Goal: Find specific fact: Find specific fact

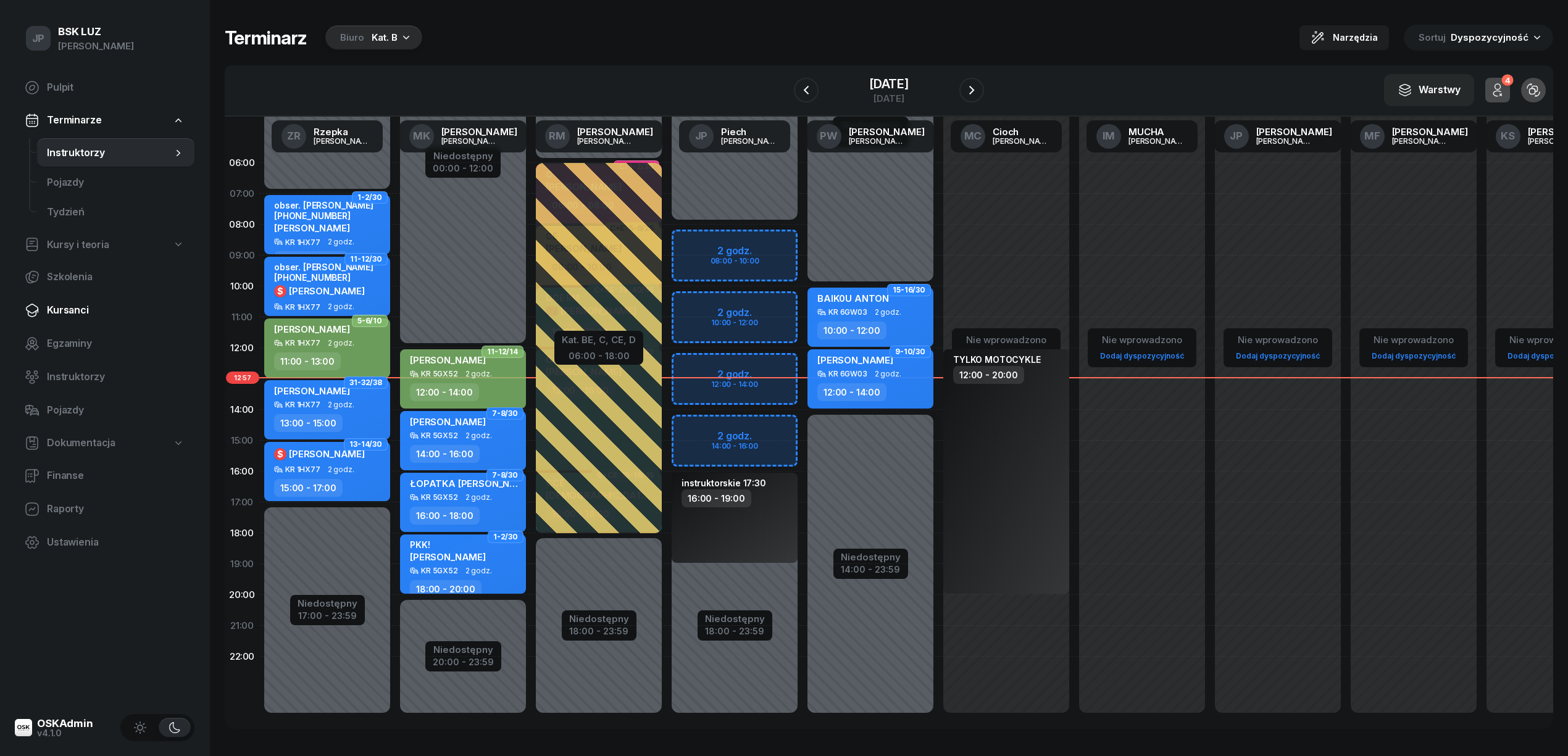
click at [59, 315] on span "Kursanci" at bounding box center [116, 311] width 138 height 16
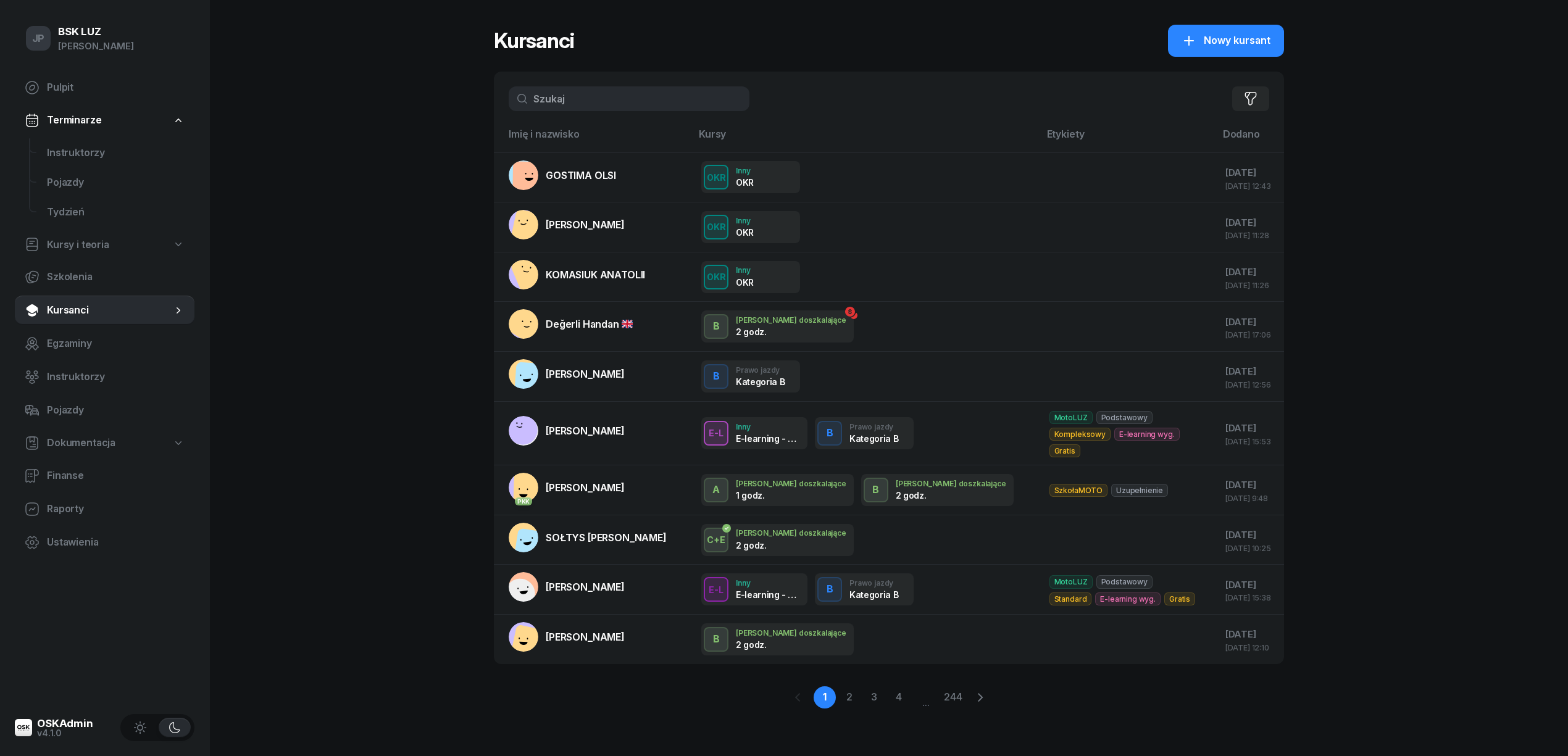
click at [541, 95] on input "text" at bounding box center [629, 99] width 241 height 25
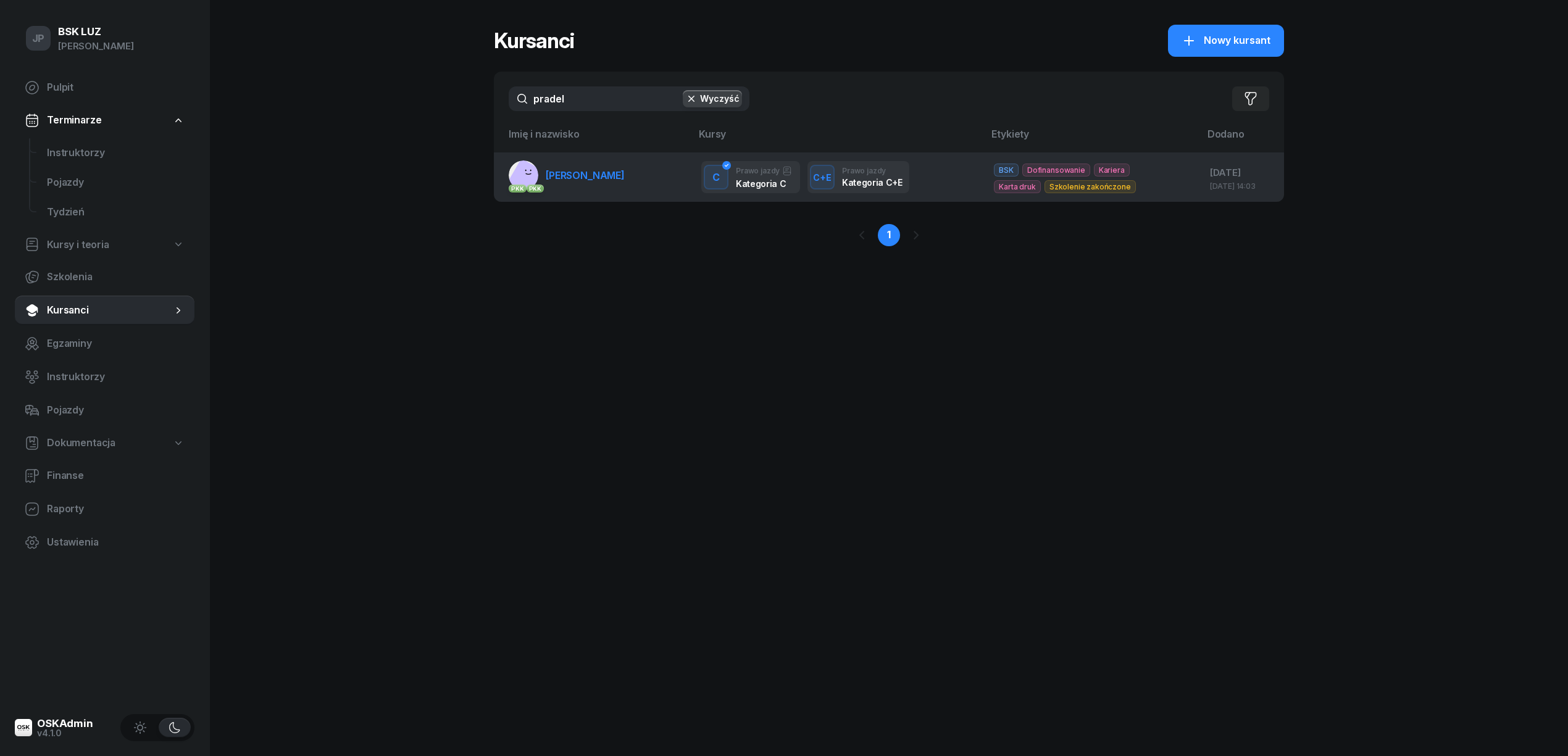
type input "pradel"
click at [546, 178] on span "[PERSON_NAME]" at bounding box center [585, 175] width 79 height 12
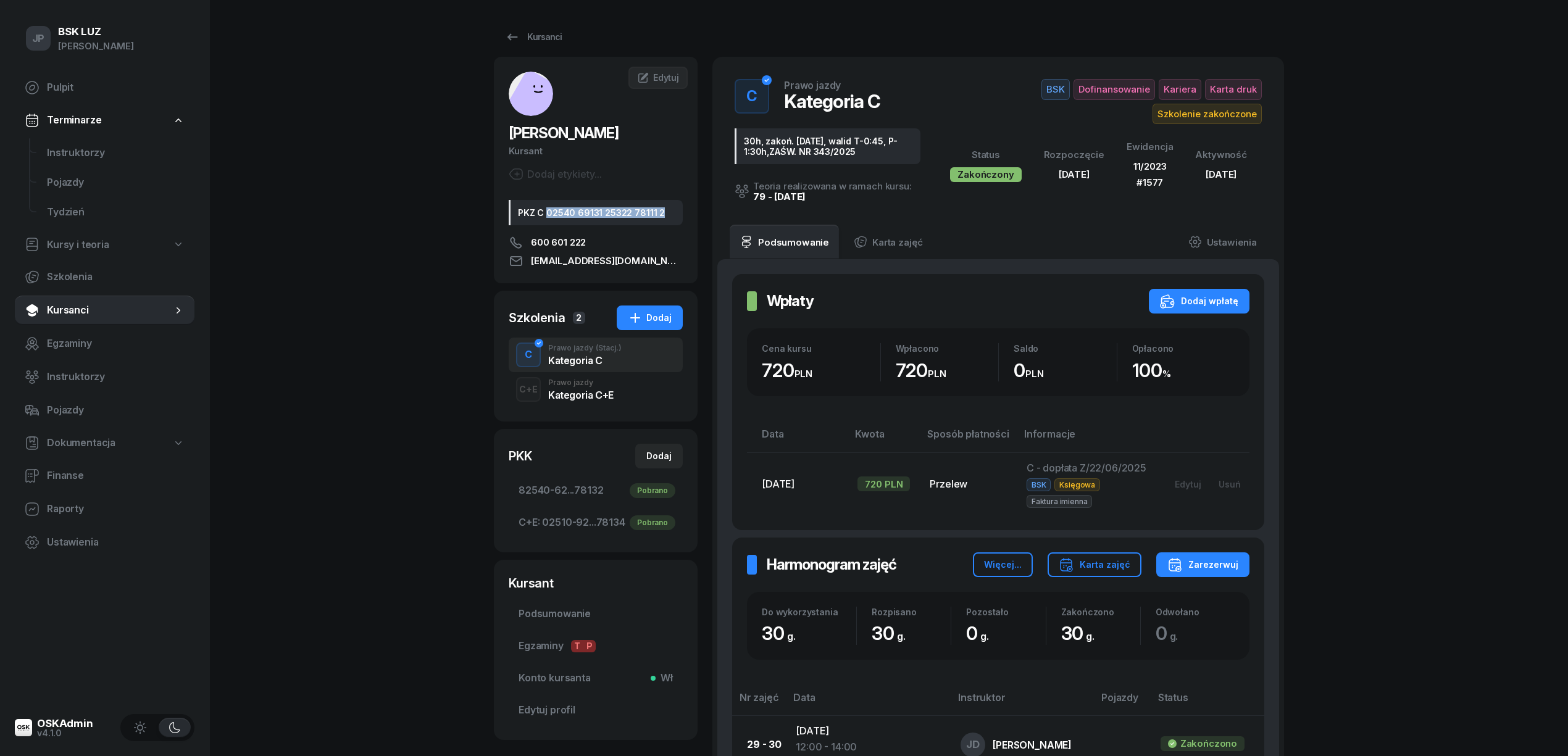
drag, startPoint x: 660, startPoint y: 213, endPoint x: 546, endPoint y: 215, distance: 114.0
click at [546, 215] on div "PKZ C 02540 69131 25322 78111 2" at bounding box center [595, 213] width 174 height 26
copy div "02540 69131 25322 78111 2"
click at [660, 210] on div "PKZ C 02540 69131 25322 78111 2" at bounding box center [595, 213] width 174 height 26
drag, startPoint x: 659, startPoint y: 209, endPoint x: 546, endPoint y: 213, distance: 113.1
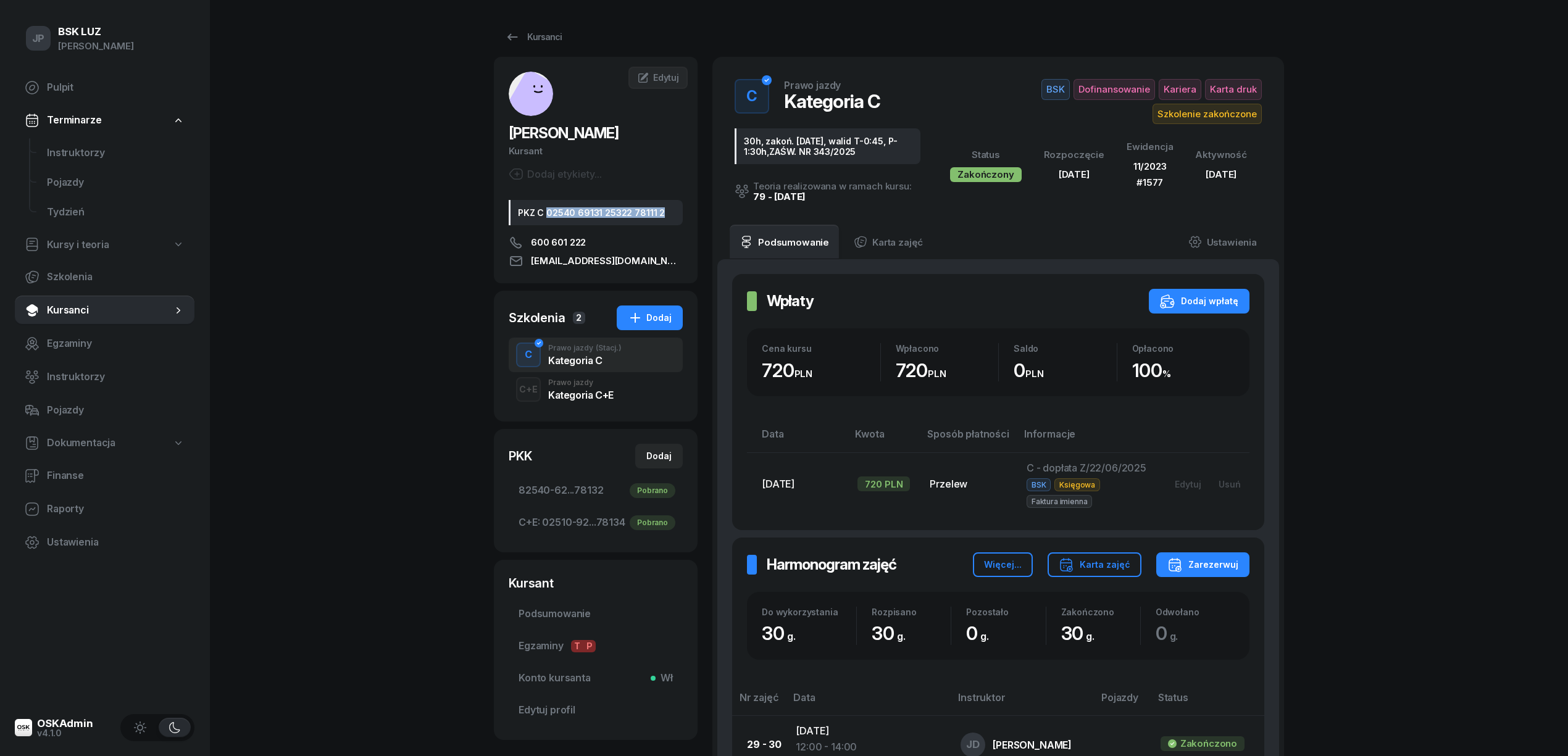
click at [546, 213] on div "PKZ C 02540 69131 25322 78111 2" at bounding box center [595, 213] width 174 height 26
copy div "02540 69131 25322 78111 2"
